Goal: Task Accomplishment & Management: Use online tool/utility

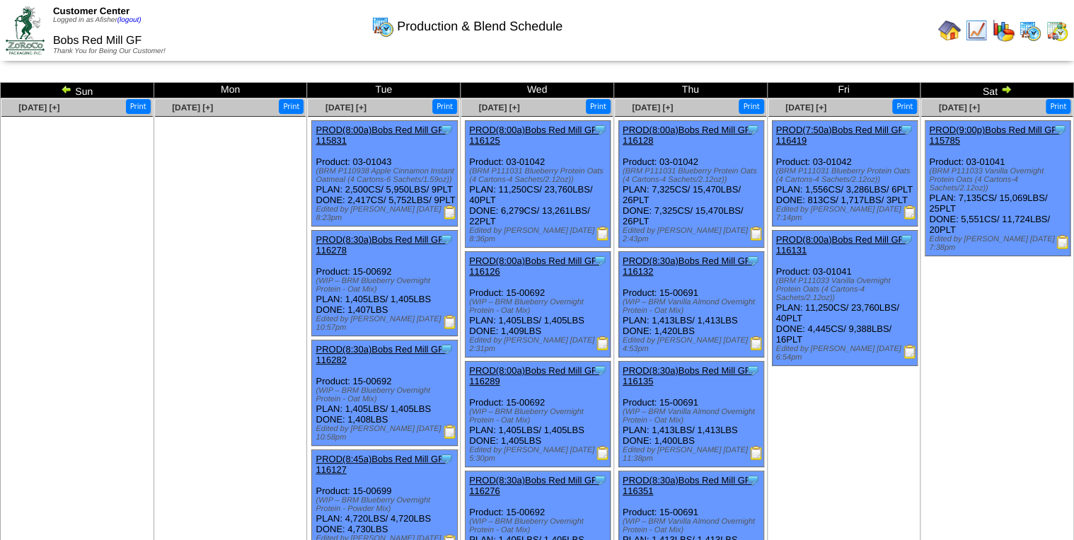
click at [753, 231] on img at bounding box center [756, 233] width 14 height 14
click at [909, 354] on img at bounding box center [910, 352] width 14 height 14
click at [62, 88] on img at bounding box center [66, 89] width 11 height 11
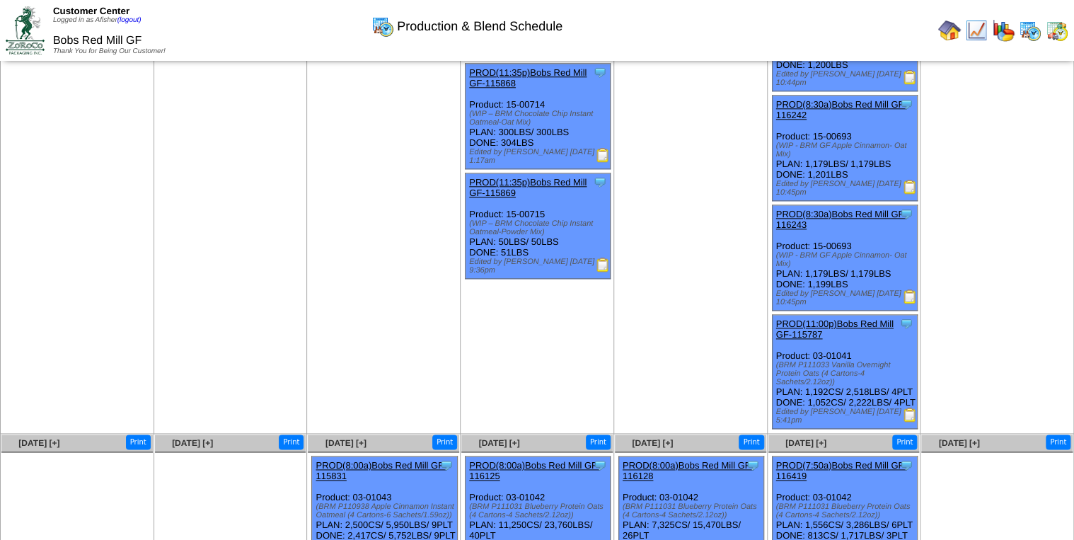
scroll to position [736, 0]
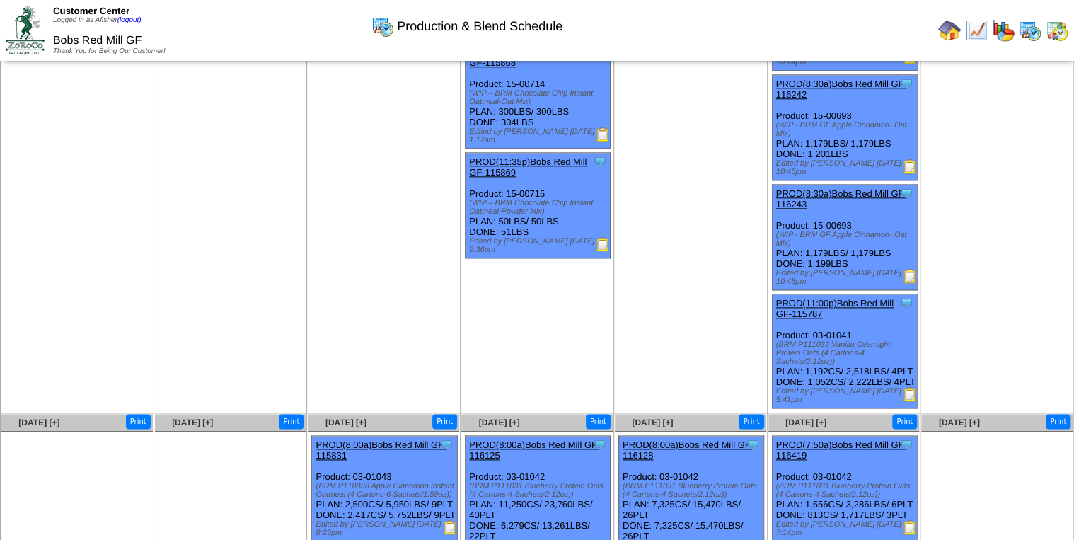
click at [907, 396] on img at bounding box center [910, 394] width 14 height 14
